Goal: Task Accomplishment & Management: Manage account settings

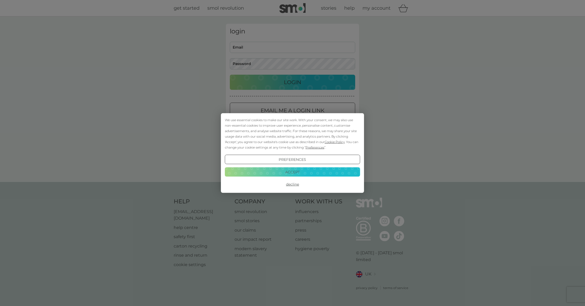
click at [292, 172] on button "Accept" at bounding box center [292, 171] width 135 height 9
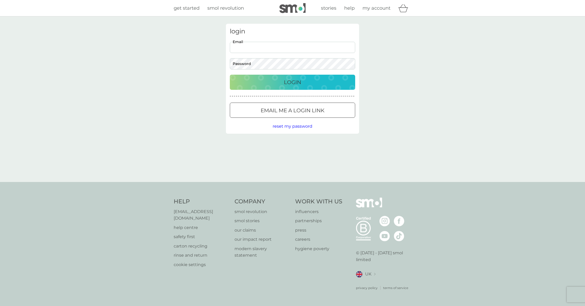
click at [269, 46] on input "Email" at bounding box center [292, 47] width 125 height 11
type input "janet.cucksey@gmail.com"
click at [293, 127] on span "reset my password" at bounding box center [293, 126] width 40 height 5
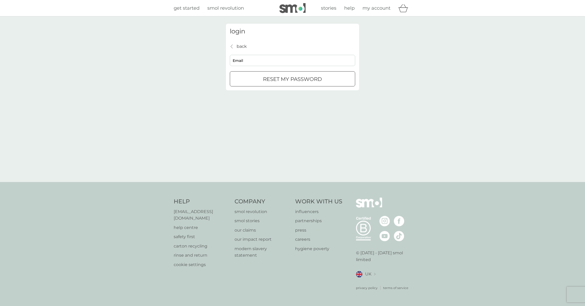
click at [248, 61] on input "Email" at bounding box center [292, 60] width 125 height 11
type input "janet.cucksey@gmail.com"
click at [295, 80] on div "submit" at bounding box center [292, 79] width 19 height 5
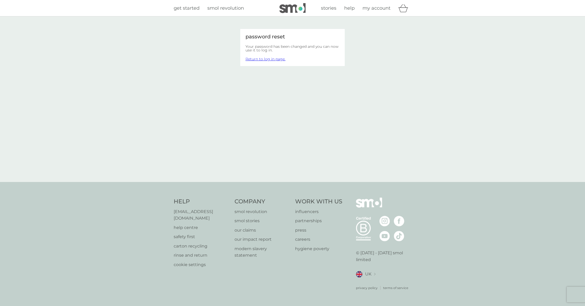
click at [273, 60] on link "Return to log in page." at bounding box center [266, 59] width 40 height 5
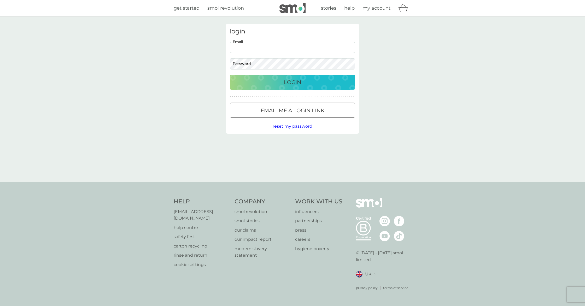
click at [265, 48] on input "Email" at bounding box center [292, 47] width 125 height 11
type input "janet.cucksey@gmail.com"
click at [293, 79] on p "Login" at bounding box center [292, 82] width 17 height 8
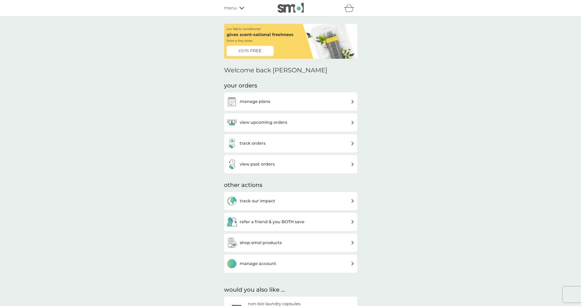
click at [265, 122] on h3 "view upcoming orders" at bounding box center [264, 122] width 48 height 7
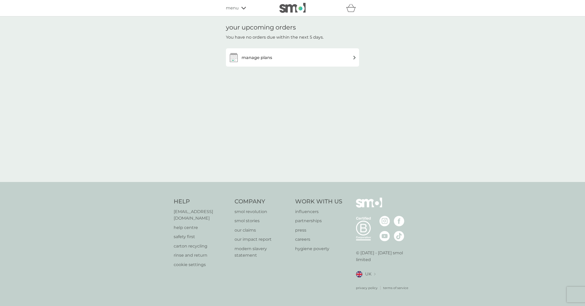
click at [251, 59] on h3 "manage plans" at bounding box center [257, 57] width 31 height 7
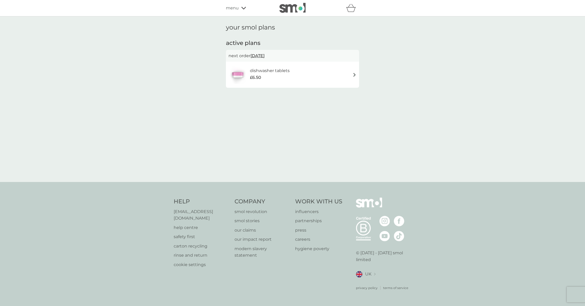
click at [353, 73] on img at bounding box center [355, 75] width 4 height 4
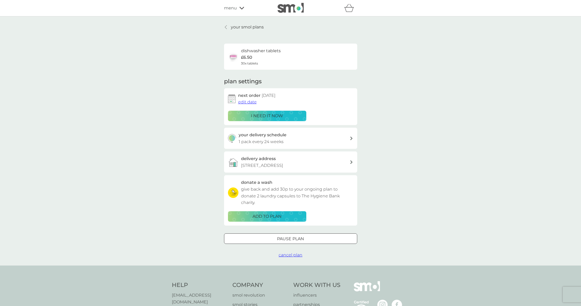
click at [278, 115] on p "i need it now" at bounding box center [267, 116] width 32 height 7
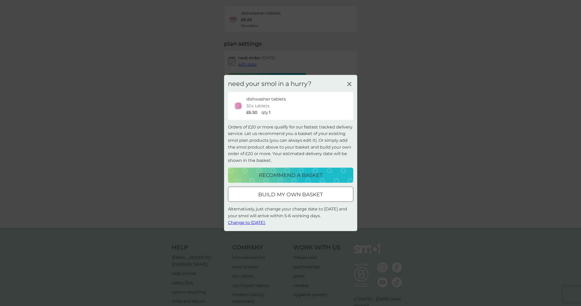
scroll to position [38, 0]
click at [293, 195] on div at bounding box center [290, 194] width 19 height 5
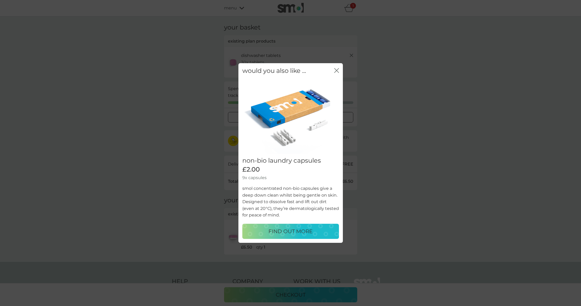
click at [336, 71] on icon "close" at bounding box center [336, 70] width 5 height 5
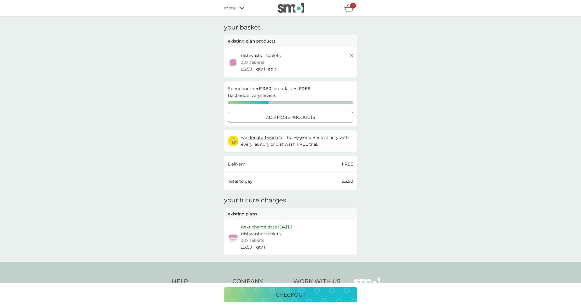
click at [274, 69] on span "edit" at bounding box center [272, 69] width 8 height 5
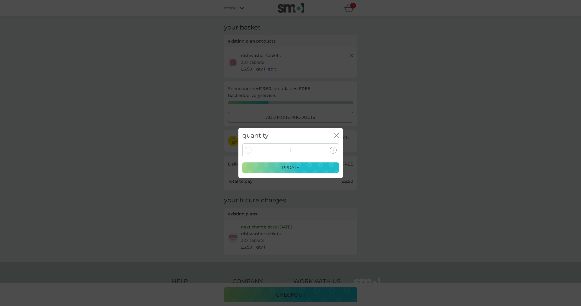
click at [291, 168] on p "update" at bounding box center [290, 167] width 17 height 7
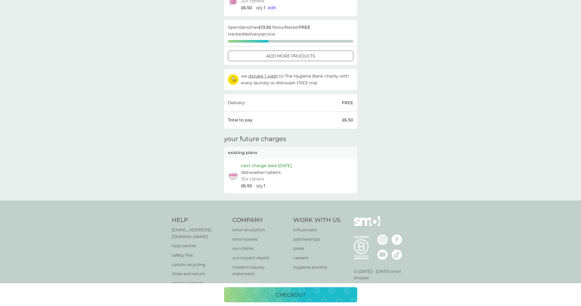
scroll to position [73, 0]
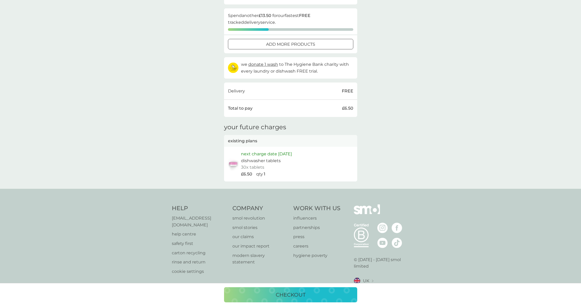
click at [188, 231] on p "help centre" at bounding box center [200, 234] width 56 height 7
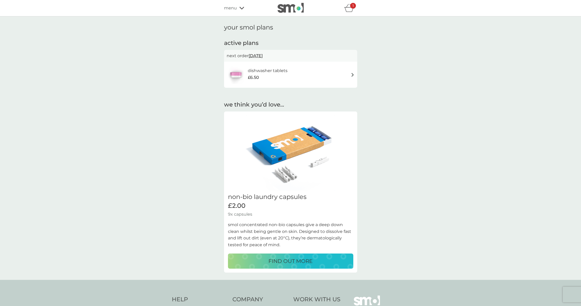
click at [353, 75] on img at bounding box center [353, 75] width 4 height 4
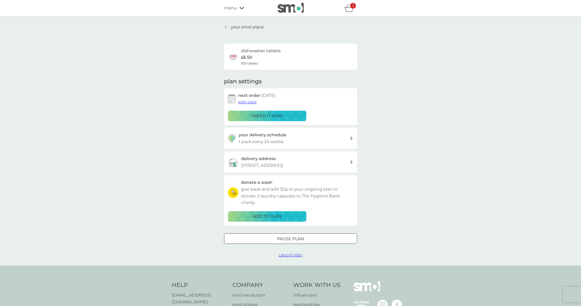
click at [343, 140] on div "your delivery schedule 1 pack every 24 weeks" at bounding box center [294, 138] width 111 height 13
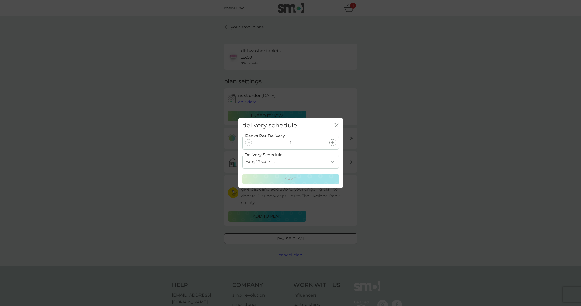
click at [333, 142] on icon at bounding box center [332, 142] width 3 height 3
click at [334, 162] on select "every 1 week every 2 weeks every 3 weeks every 4 weeks every 5 weeks every 6 we…" at bounding box center [290, 162] width 97 height 14
select select "70"
click at [289, 179] on p "Save" at bounding box center [290, 179] width 11 height 7
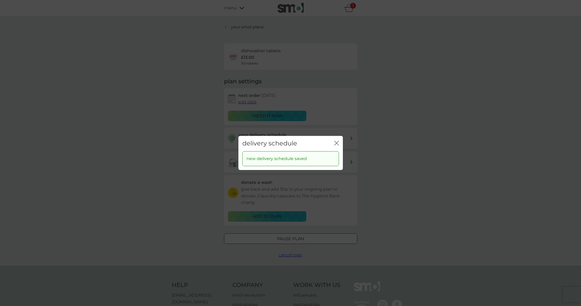
click at [337, 143] on icon "close" at bounding box center [338, 143] width 2 height 4
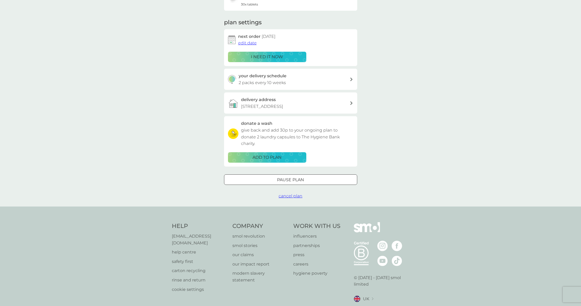
scroll to position [62, 0]
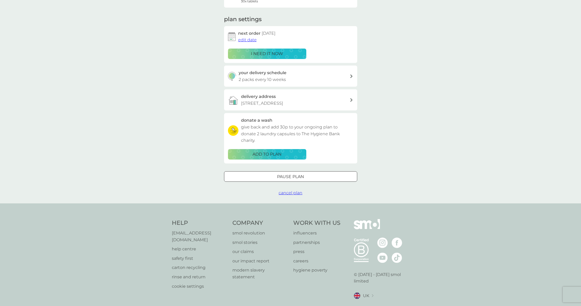
click at [351, 100] on icon at bounding box center [351, 100] width 2 height 4
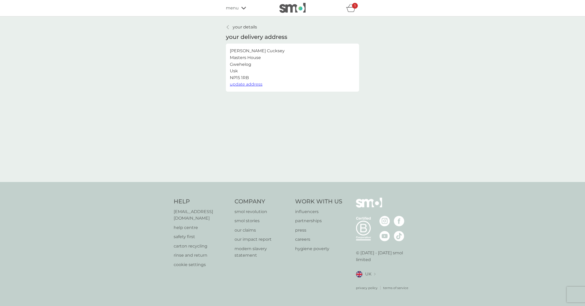
click at [253, 84] on span "update address" at bounding box center [246, 84] width 33 height 5
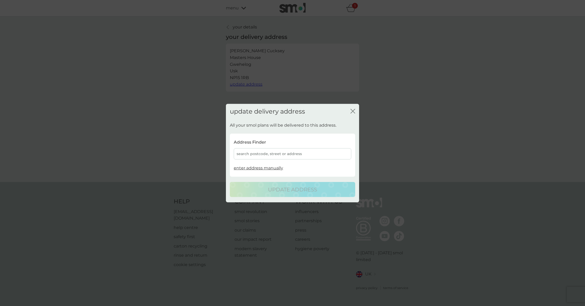
click at [242, 154] on div "search postcode, street or address" at bounding box center [293, 153] width 118 height 11
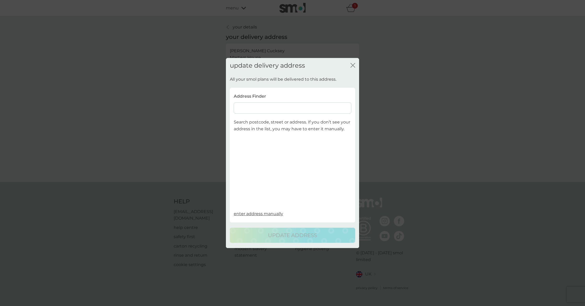
click at [255, 107] on input at bounding box center [293, 107] width 118 height 11
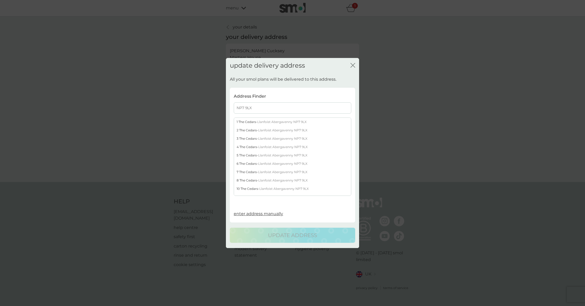
type input "NP7 9LX"
click at [246, 180] on div "8 The Cedars - Llanfoist Abergavenny NP7 9LX" at bounding box center [292, 180] width 117 height 8
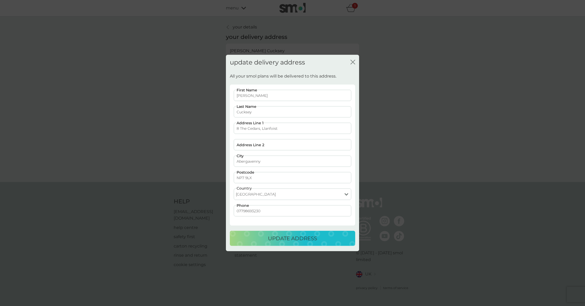
click at [294, 238] on p "update address" at bounding box center [292, 238] width 49 height 8
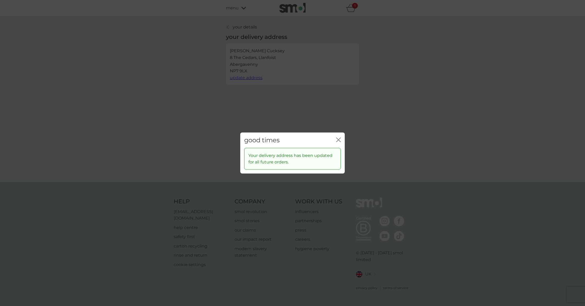
click at [340, 140] on icon "close" at bounding box center [338, 140] width 5 height 5
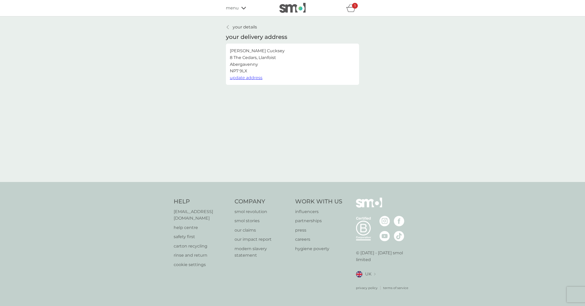
click at [229, 27] on icon at bounding box center [228, 27] width 2 height 4
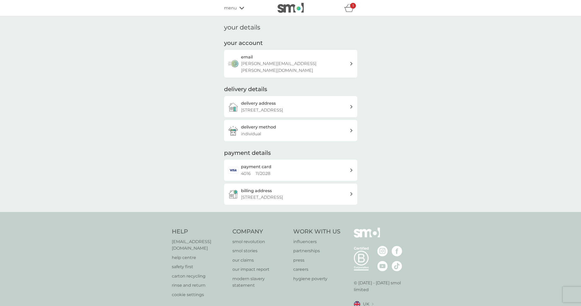
click at [351, 192] on icon at bounding box center [351, 194] width 2 height 4
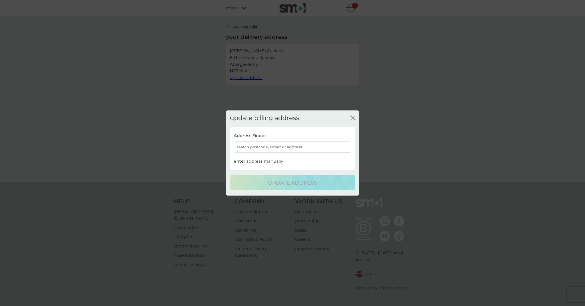
click at [258, 146] on div "search postcode, street or address" at bounding box center [293, 147] width 118 height 11
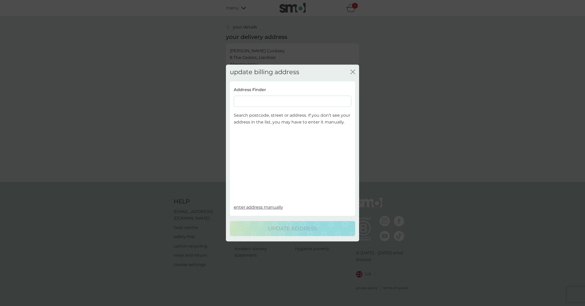
click at [257, 100] on input at bounding box center [293, 101] width 118 height 11
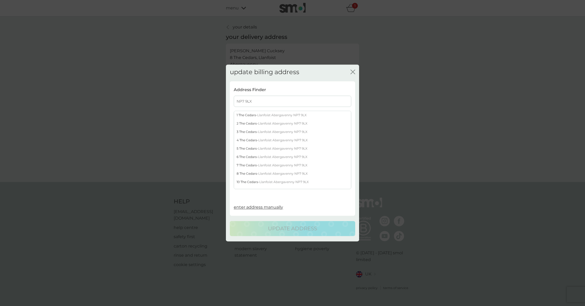
type input "NP7 9LX"
click at [249, 174] on div "8 The Cedars - Llanfoist Abergavenny NP7 9LX" at bounding box center [292, 174] width 117 height 8
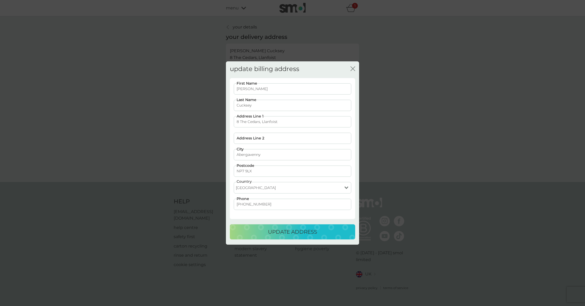
click at [299, 231] on p "update address" at bounding box center [292, 232] width 49 height 8
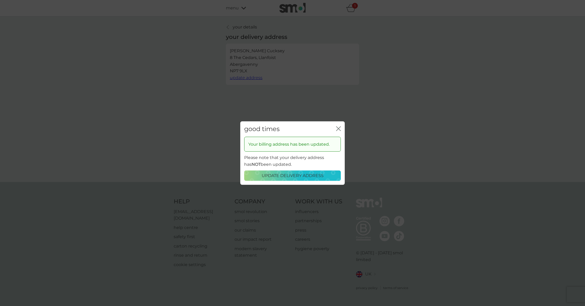
click at [339, 129] on icon "close" at bounding box center [340, 129] width 2 height 4
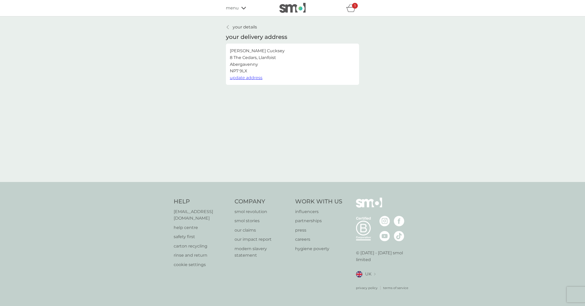
click at [227, 26] on icon at bounding box center [228, 27] width 2 height 4
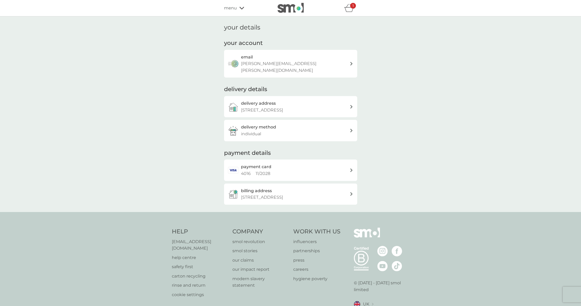
click at [346, 164] on div "payment card 4016 11 / 2028" at bounding box center [295, 170] width 109 height 13
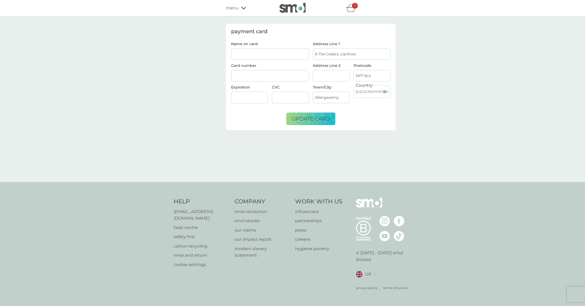
click at [246, 54] on input "Name on card" at bounding box center [270, 53] width 78 height 11
click at [233, 53] on input "[PERSON_NAME]" at bounding box center [270, 53] width 78 height 11
click at [314, 120] on span "update card" at bounding box center [310, 119] width 39 height 6
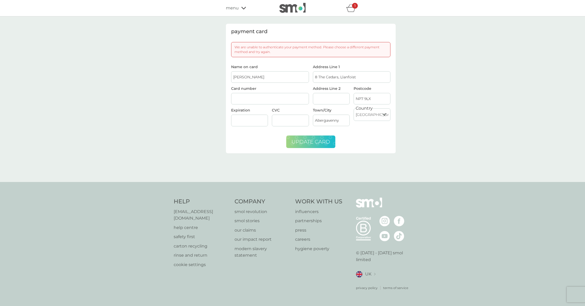
drag, startPoint x: 271, startPoint y: 78, endPoint x: 248, endPoint y: 83, distance: 23.1
click at [238, 77] on input "[PERSON_NAME]" at bounding box center [270, 76] width 78 height 11
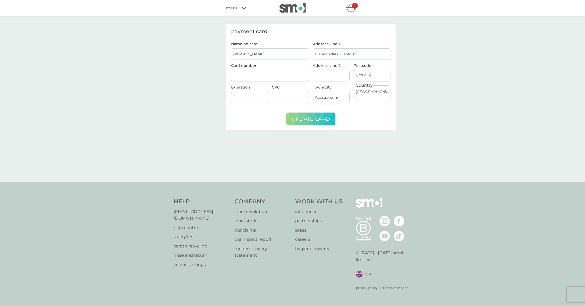
click at [311, 119] on span "update card" at bounding box center [310, 119] width 39 height 6
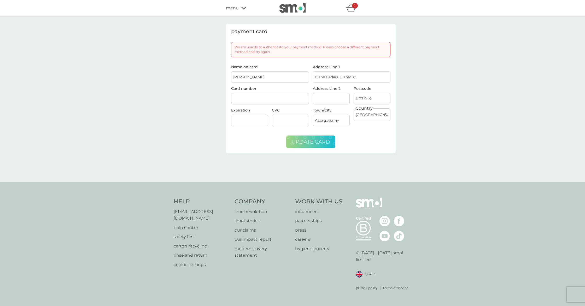
drag, startPoint x: 268, startPoint y: 78, endPoint x: 238, endPoint y: 78, distance: 30.0
click at [238, 78] on input "Mr Roger Cucksey" at bounding box center [270, 76] width 78 height 11
type input "[PERSON_NAME]"
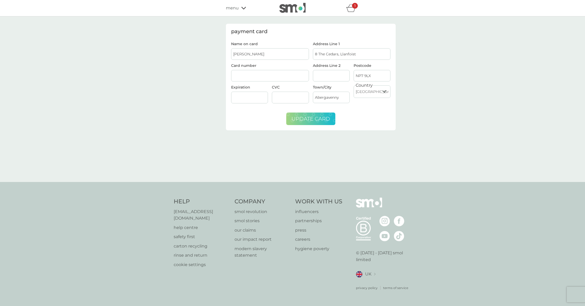
click at [314, 120] on span "update card" at bounding box center [310, 119] width 39 height 6
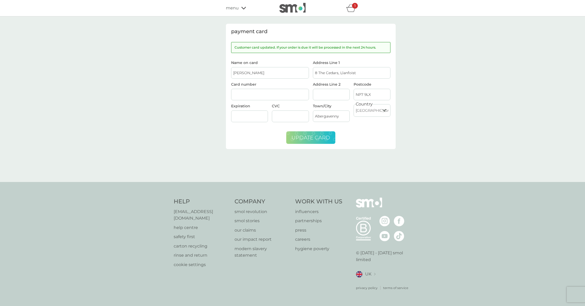
click at [312, 138] on span "update card" at bounding box center [310, 138] width 39 height 6
click at [486, 100] on div "payment card Your card number is incomplete. Name on card Mrs Janet Cucksey Car…" at bounding box center [292, 99] width 585 height 166
click at [244, 8] on icon at bounding box center [243, 8] width 5 height 3
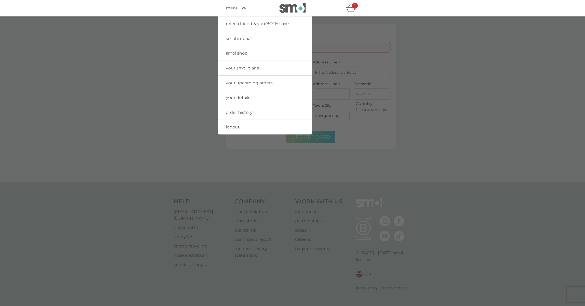
click at [244, 8] on icon at bounding box center [243, 8] width 5 height 3
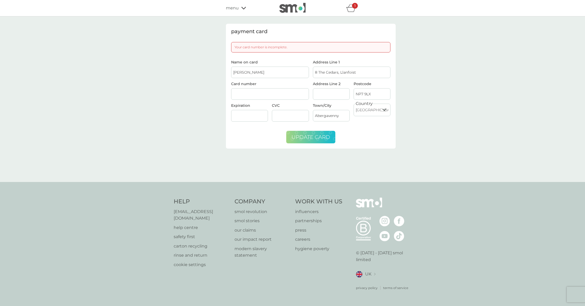
click at [244, 8] on icon at bounding box center [243, 8] width 5 height 3
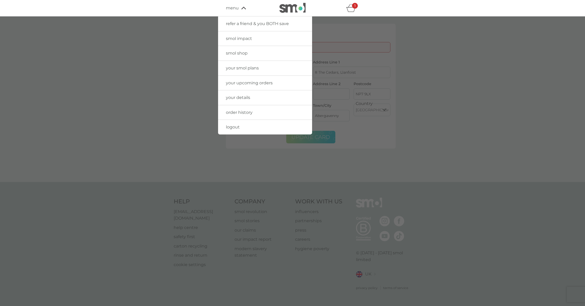
click at [229, 128] on span "logout" at bounding box center [233, 127] width 14 height 5
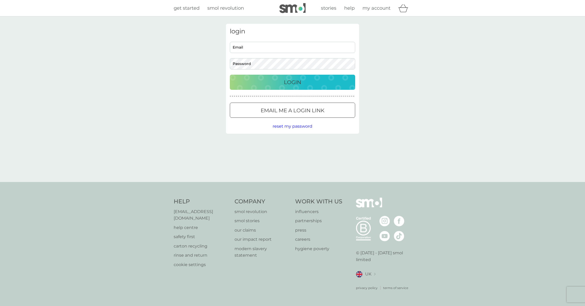
type input "[PERSON_NAME][EMAIL_ADDRESS][PERSON_NAME][DOMAIN_NAME]"
click at [297, 83] on p "Login" at bounding box center [292, 82] width 17 height 8
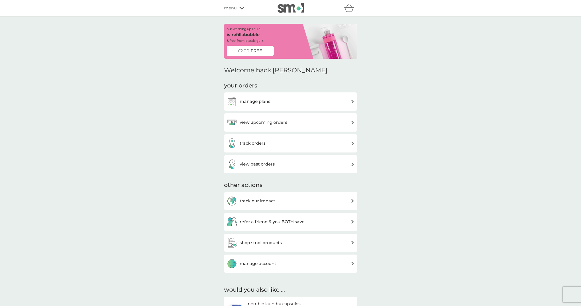
click at [269, 123] on h3 "view upcoming orders" at bounding box center [264, 122] width 48 height 7
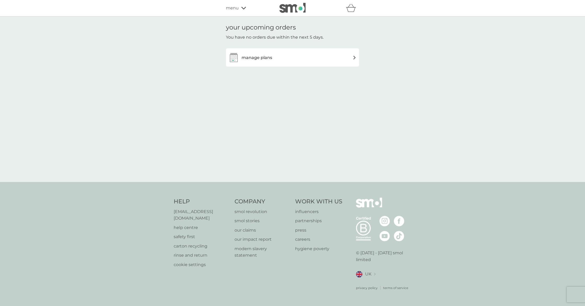
click at [354, 59] on img at bounding box center [355, 58] width 4 height 4
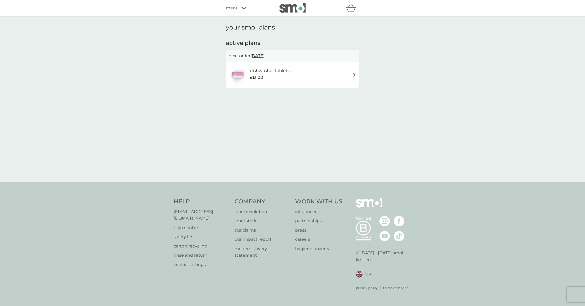
click at [354, 75] on img at bounding box center [355, 75] width 4 height 4
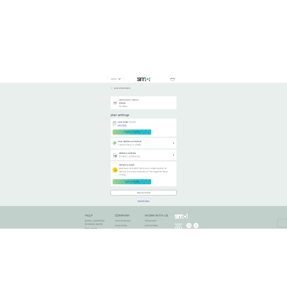
scroll to position [5, 0]
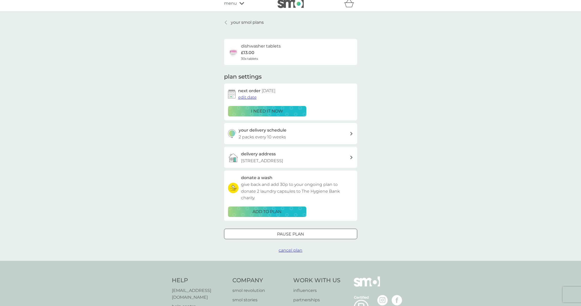
click at [199, 291] on p "[EMAIL_ADDRESS][DOMAIN_NAME]" at bounding box center [200, 293] width 56 height 13
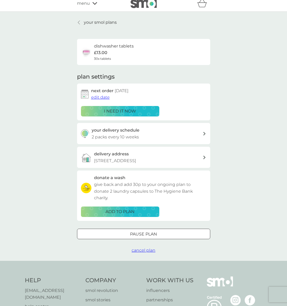
scroll to position [77, 0]
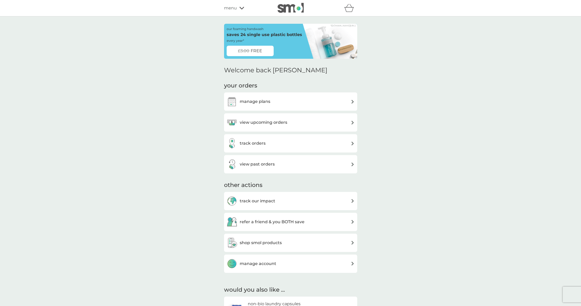
click at [265, 102] on h3 "manage plans" at bounding box center [255, 101] width 31 height 7
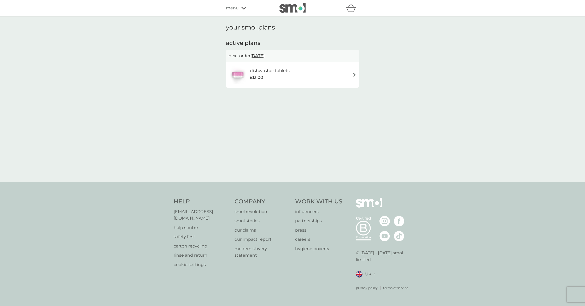
click at [354, 75] on img at bounding box center [355, 75] width 4 height 4
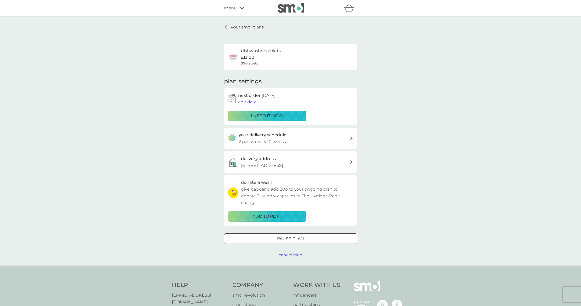
click at [272, 114] on p "i need it now" at bounding box center [267, 116] width 32 height 7
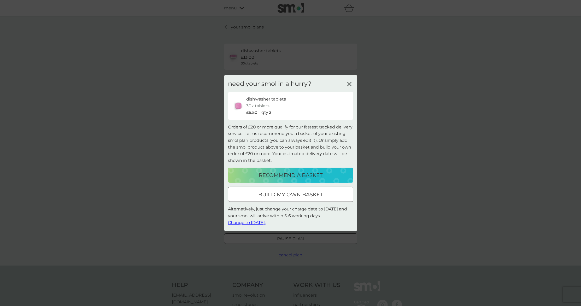
click at [260, 223] on span "Change to [DATE]." at bounding box center [247, 222] width 38 height 5
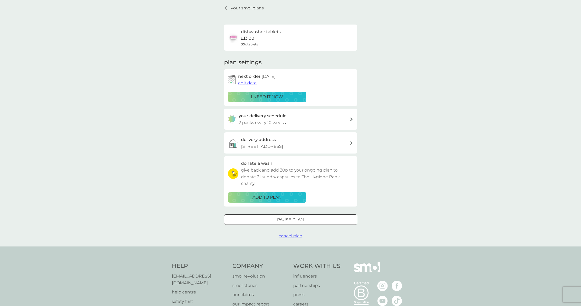
scroll to position [18, 0]
click at [414, 157] on div "your smol plans dishwasher tablets £13.00 30x tablets plan settings next order …" at bounding box center [290, 122] width 581 height 249
click at [225, 9] on icon at bounding box center [226, 9] width 2 height 4
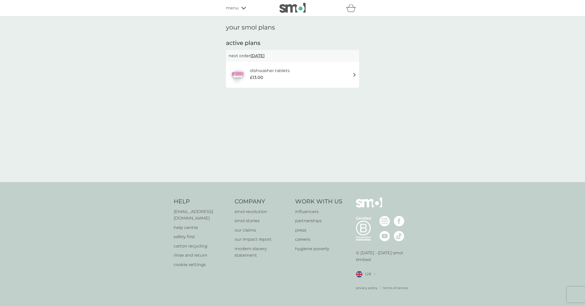
click at [244, 9] on icon at bounding box center [243, 8] width 5 height 3
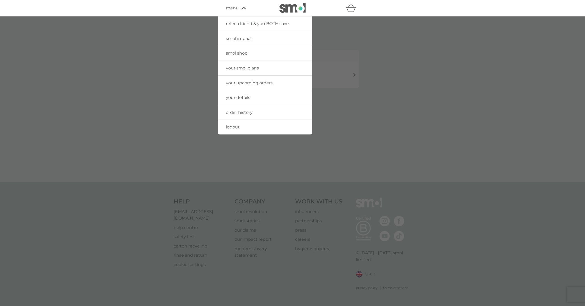
click at [244, 97] on span "your details" at bounding box center [238, 97] width 24 height 5
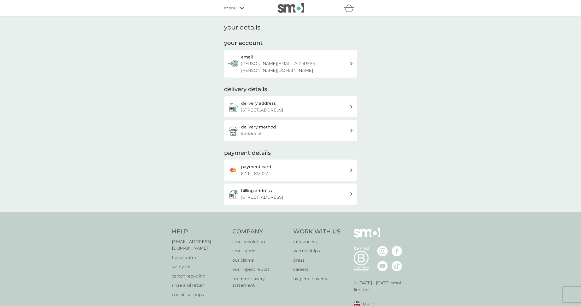
click at [312, 166] on div "payment card 8211 8 / 2027" at bounding box center [295, 170] width 109 height 13
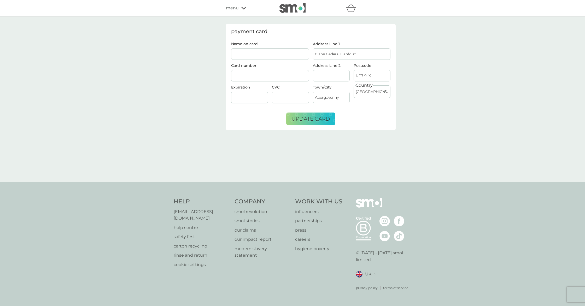
click at [250, 53] on input "Name on card" at bounding box center [270, 53] width 78 height 11
click at [233, 54] on input "[PERSON_NAME]" at bounding box center [270, 53] width 78 height 11
type input "[PERSON_NAME]"
click at [316, 118] on span "update card" at bounding box center [310, 119] width 39 height 6
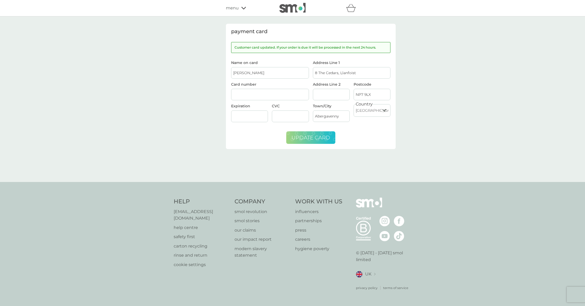
click at [242, 7] on icon at bounding box center [243, 8] width 5 height 3
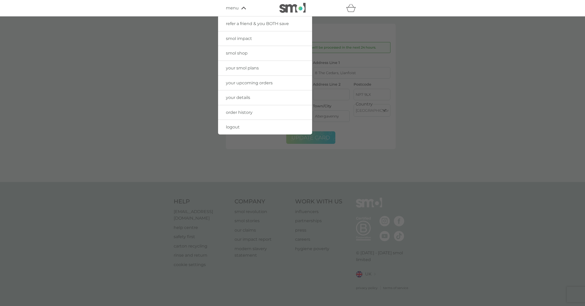
click at [255, 83] on span "your upcoming orders" at bounding box center [249, 82] width 47 height 5
